Goal: Find specific page/section: Find specific page/section

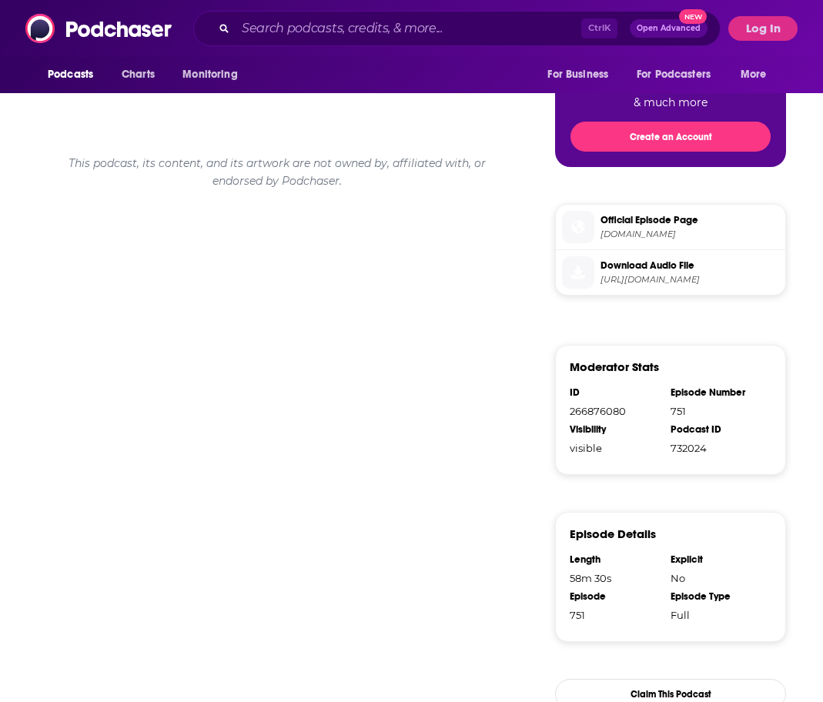
scroll to position [924, 0]
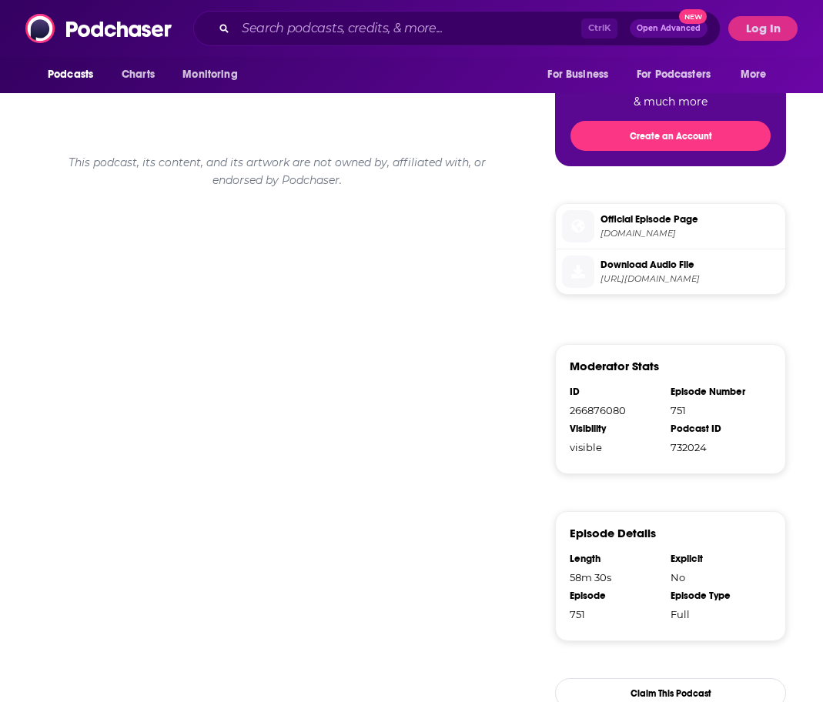
click at [659, 226] on span "Official Episode Page" at bounding box center [690, 220] width 179 height 14
